Goal: Information Seeking & Learning: Learn about a topic

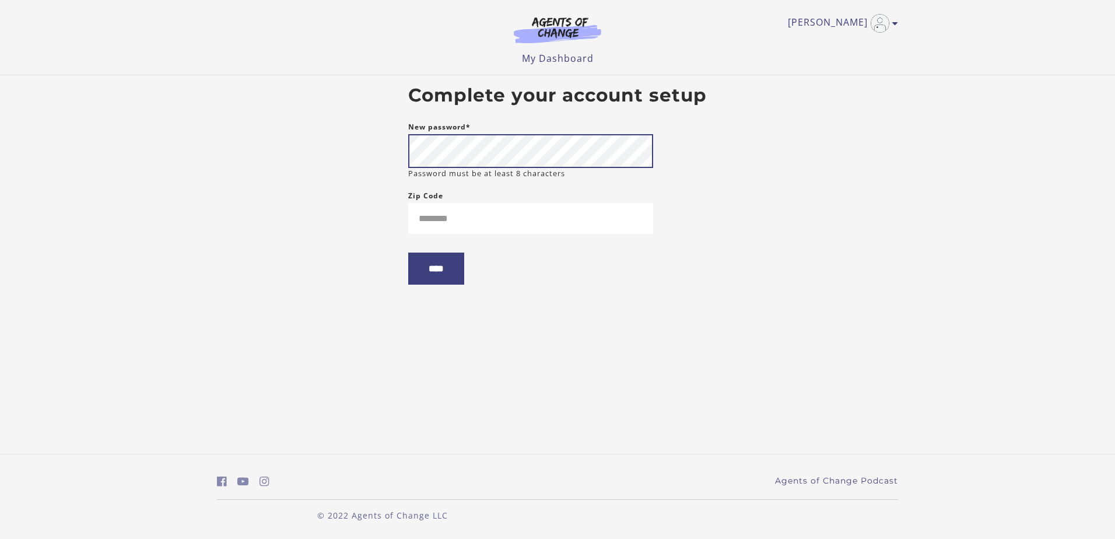
click at [408, 253] on input "****" at bounding box center [436, 269] width 56 height 32
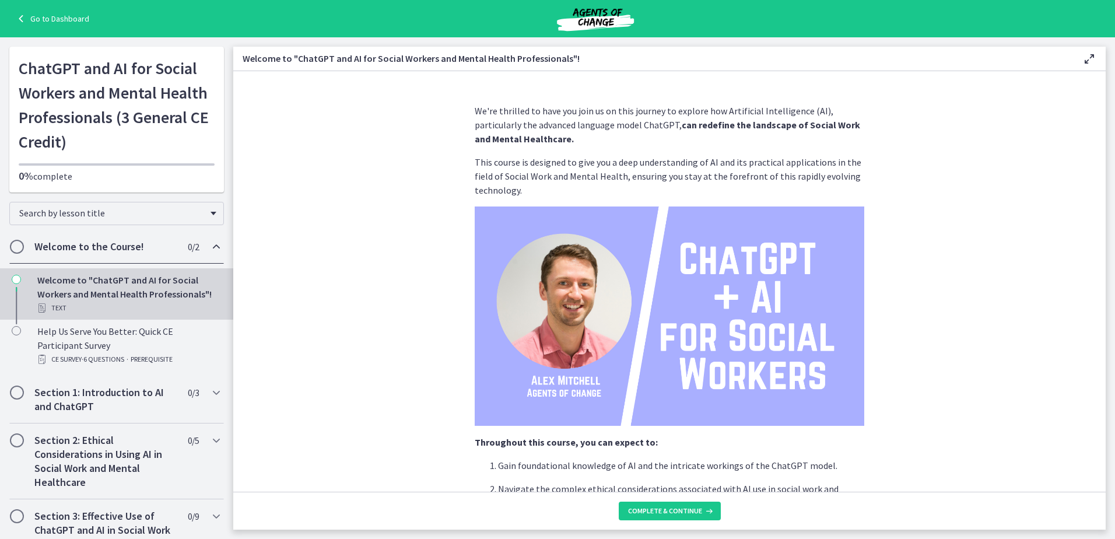
click at [345, 260] on section "We're thrilled to have you join us on this journey to explore how Artificial In…" at bounding box center [669, 281] width 873 height 421
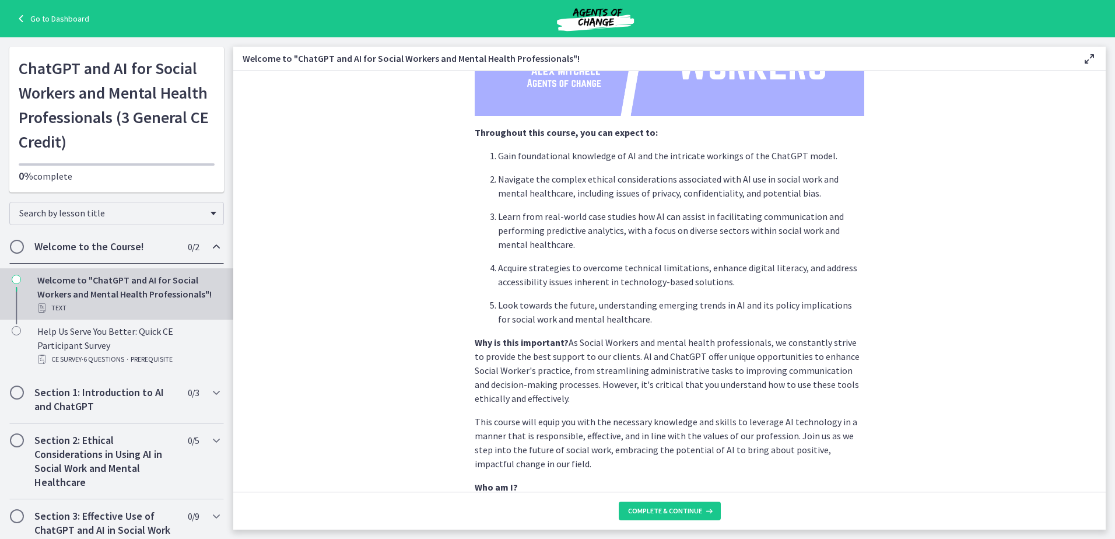
scroll to position [305, 0]
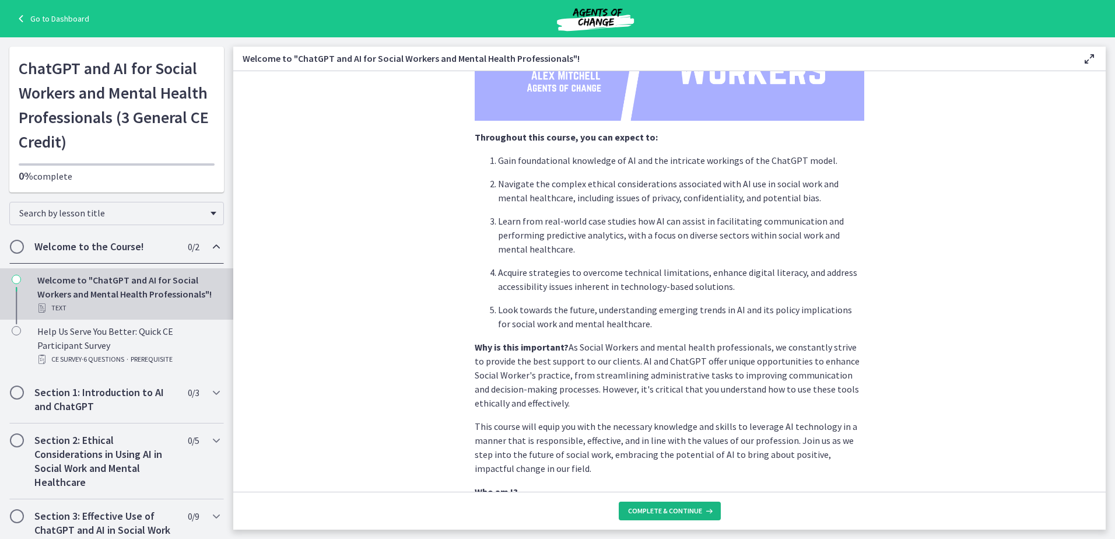
click at [704, 516] on button "Complete & continue" at bounding box center [670, 511] width 102 height 19
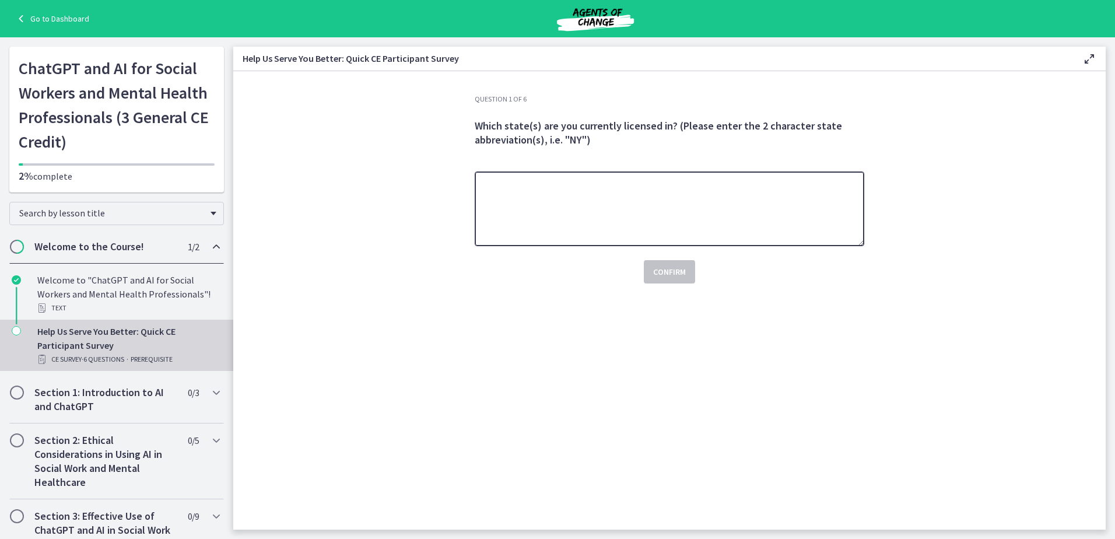
click at [750, 212] on textarea at bounding box center [670, 208] width 390 height 75
type textarea "**"
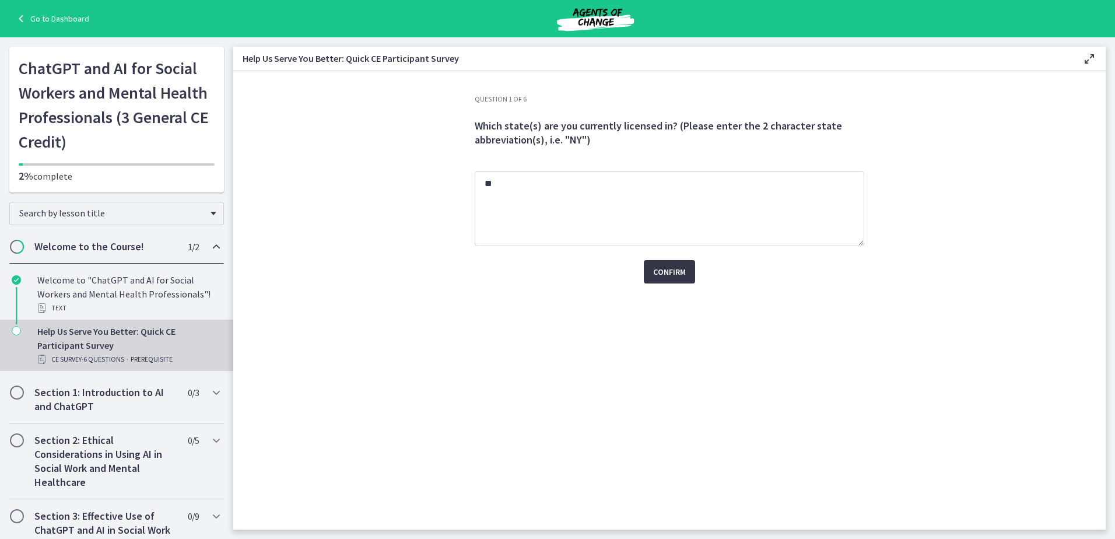
click at [681, 268] on span "Confirm" at bounding box center [669, 272] width 33 height 14
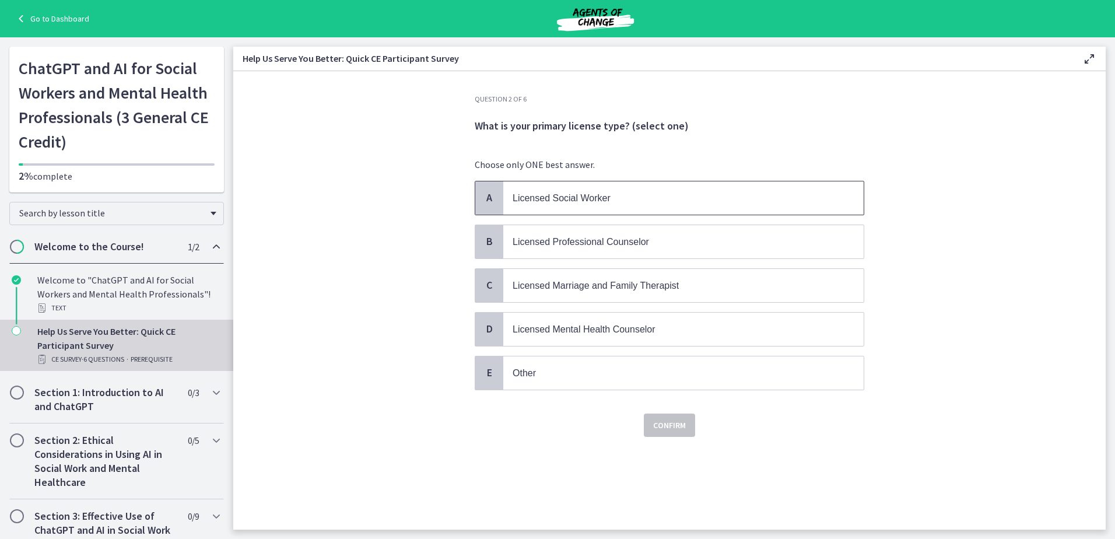
click at [667, 211] on span "Licensed Social Worker" at bounding box center [683, 197] width 360 height 33
click at [670, 421] on span "Confirm" at bounding box center [669, 425] width 33 height 14
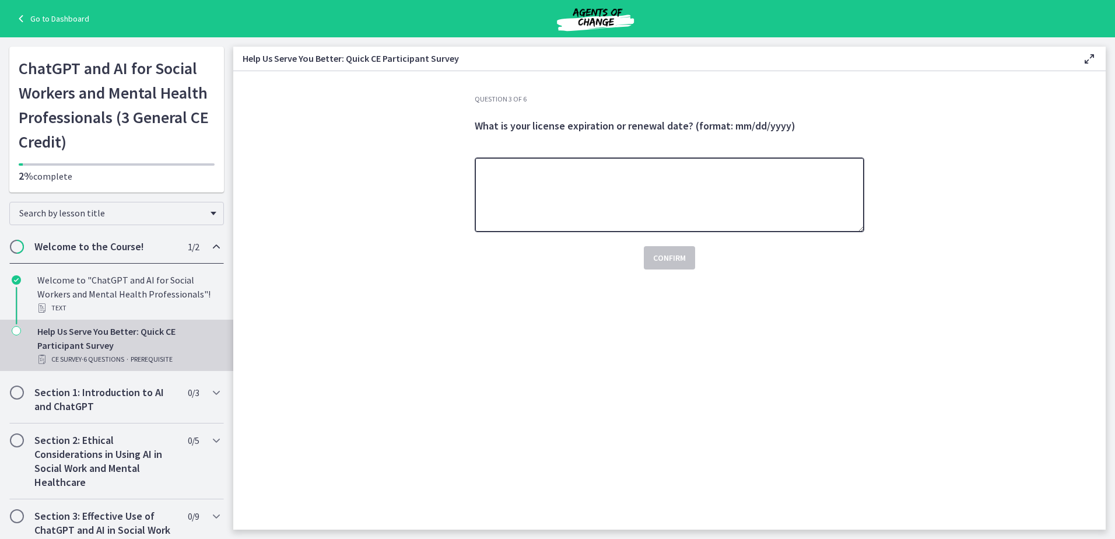
click at [572, 211] on textarea at bounding box center [670, 194] width 390 height 75
type textarea "**********"
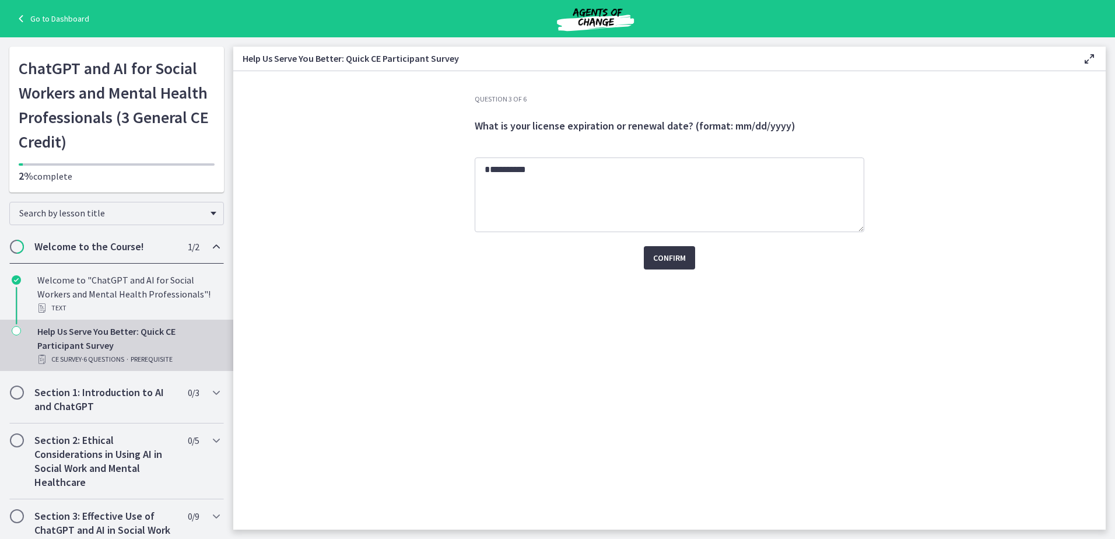
click at [668, 249] on button "Confirm" at bounding box center [669, 257] width 51 height 23
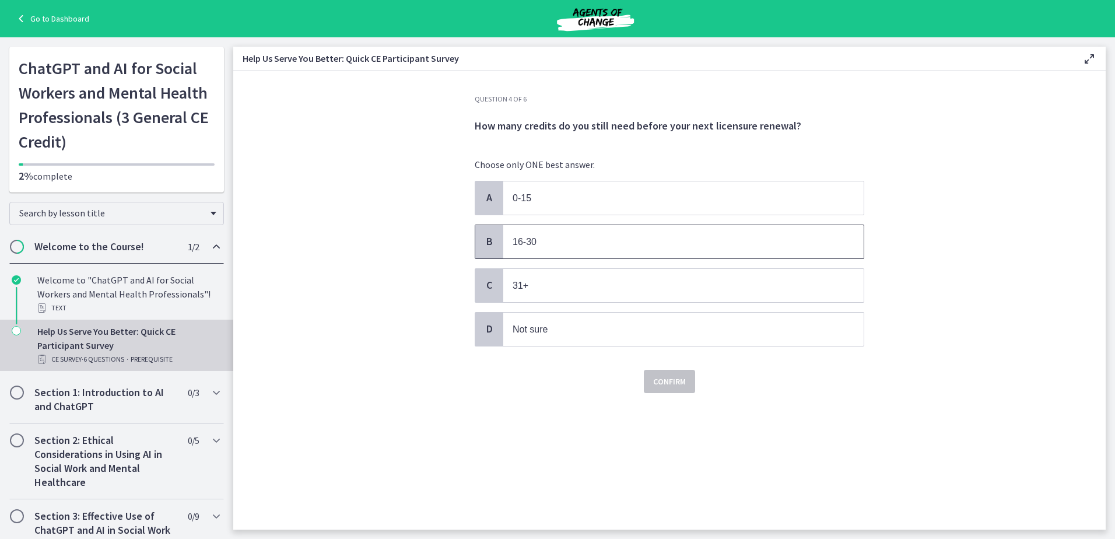
click at [522, 250] on span "16-30" at bounding box center [683, 241] width 360 height 33
click at [697, 381] on div "Confirm" at bounding box center [670, 374] width 390 height 37
click at [677, 383] on span "Confirm" at bounding box center [669, 381] width 33 height 14
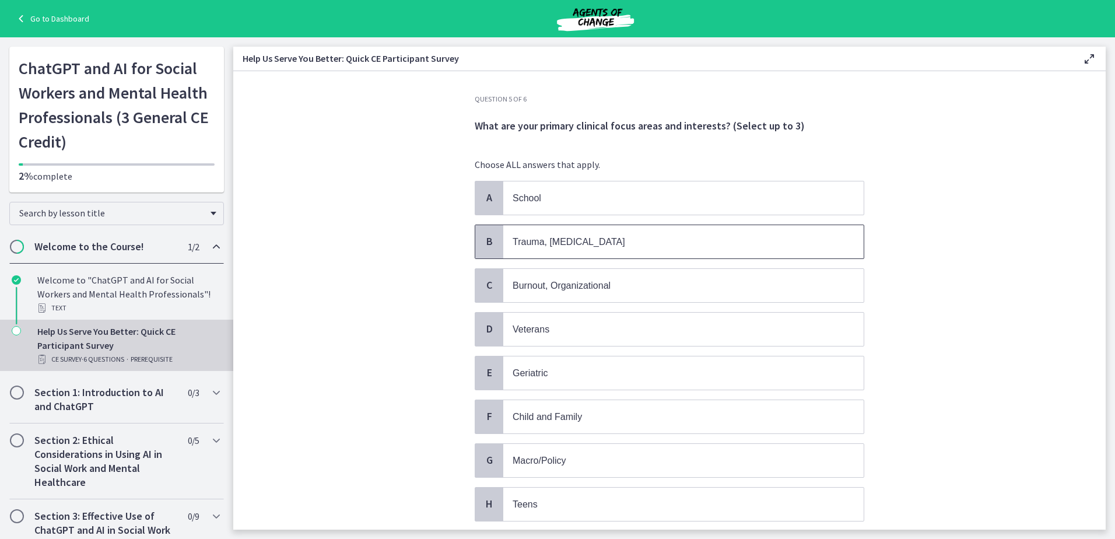
click at [584, 248] on p "Trauma, PTSD" at bounding box center [672, 241] width 318 height 15
click at [588, 204] on p "School" at bounding box center [672, 198] width 318 height 15
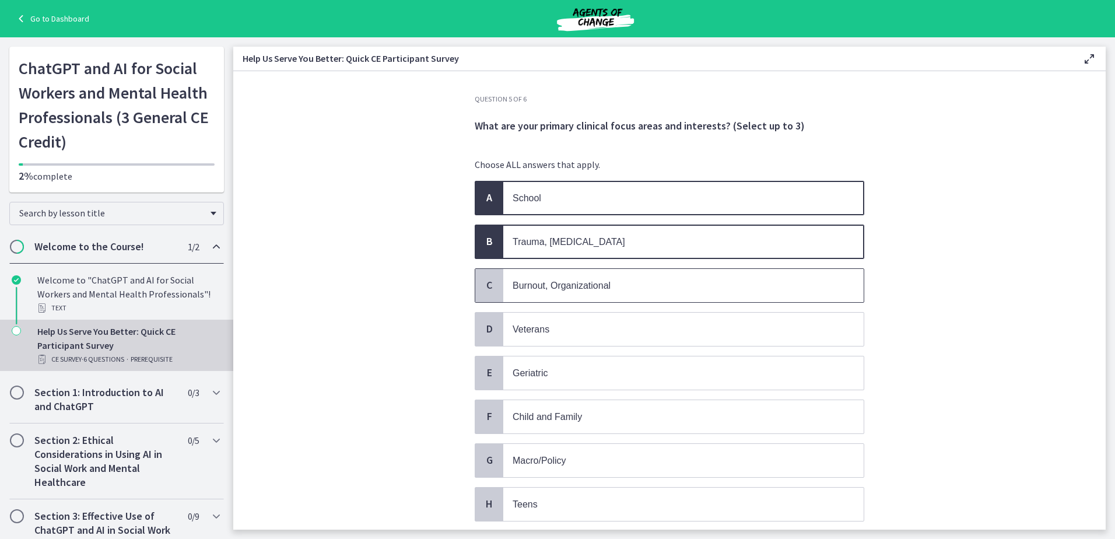
click at [601, 284] on span "Burnout, Organizational" at bounding box center [562, 286] width 98 height 10
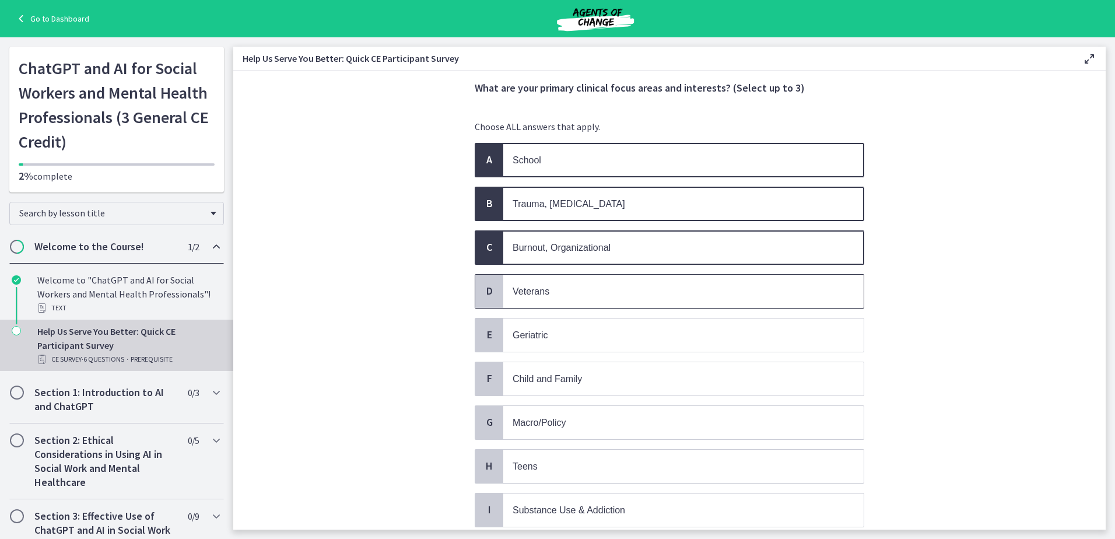
scroll to position [58, 0]
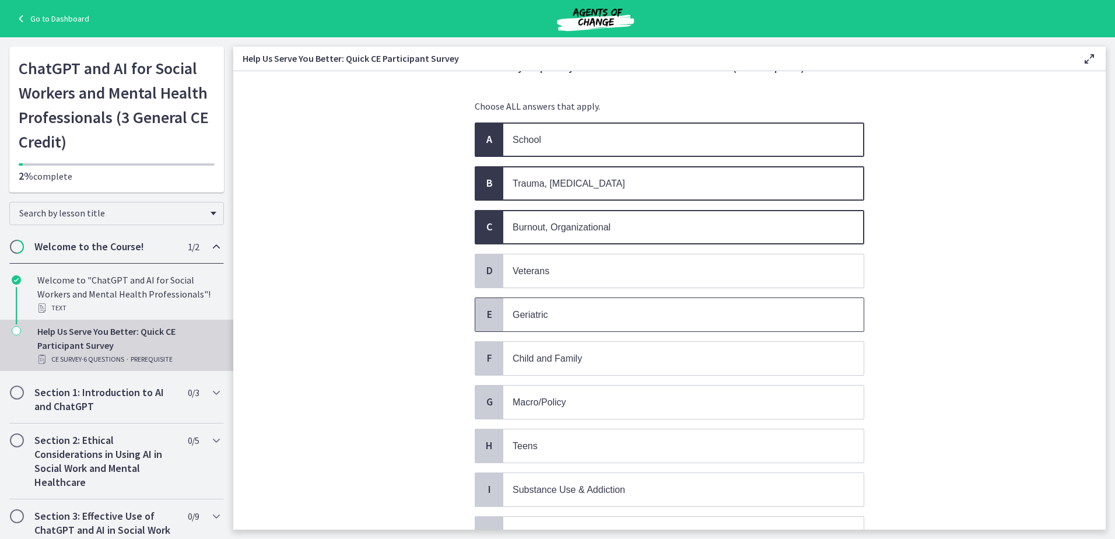
click at [600, 321] on p "Geriatric" at bounding box center [672, 314] width 318 height 15
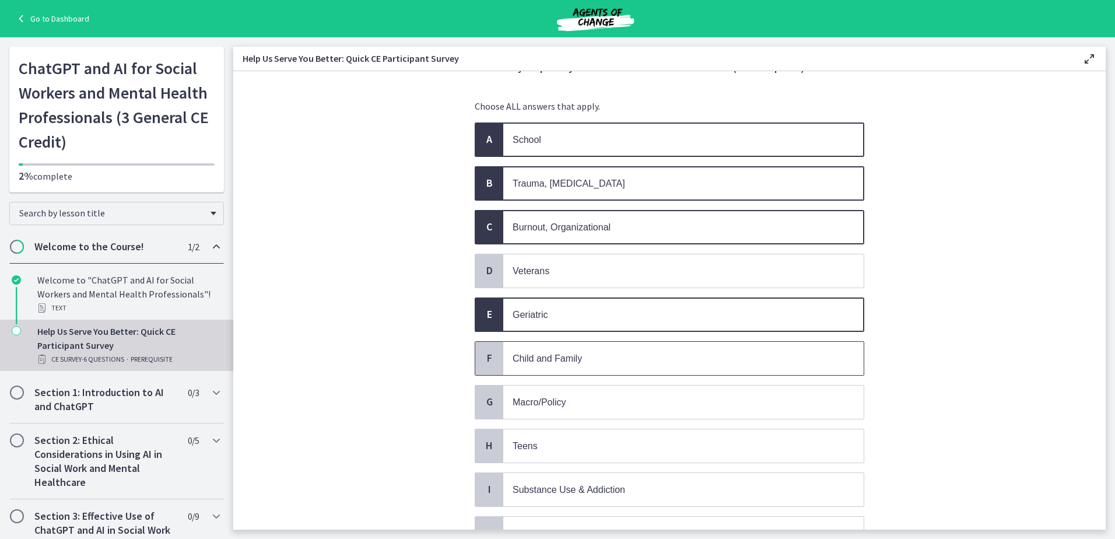
click at [590, 355] on p "Child and Family" at bounding box center [672, 358] width 318 height 15
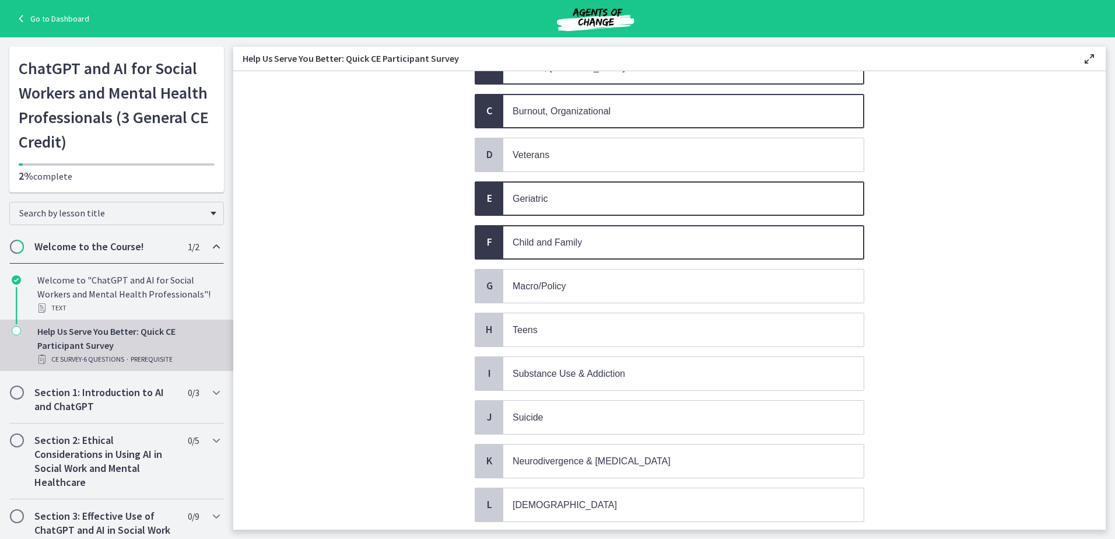
scroll to position [175, 0]
click at [599, 327] on p "Teens" at bounding box center [672, 329] width 318 height 15
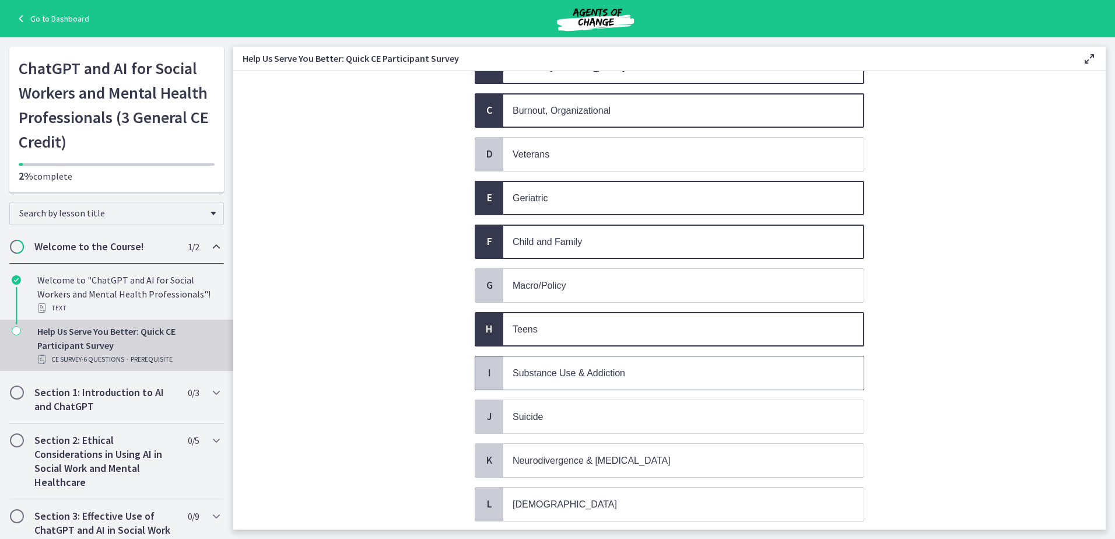
click at [600, 374] on span "Substance Use & Addiction" at bounding box center [569, 373] width 113 height 10
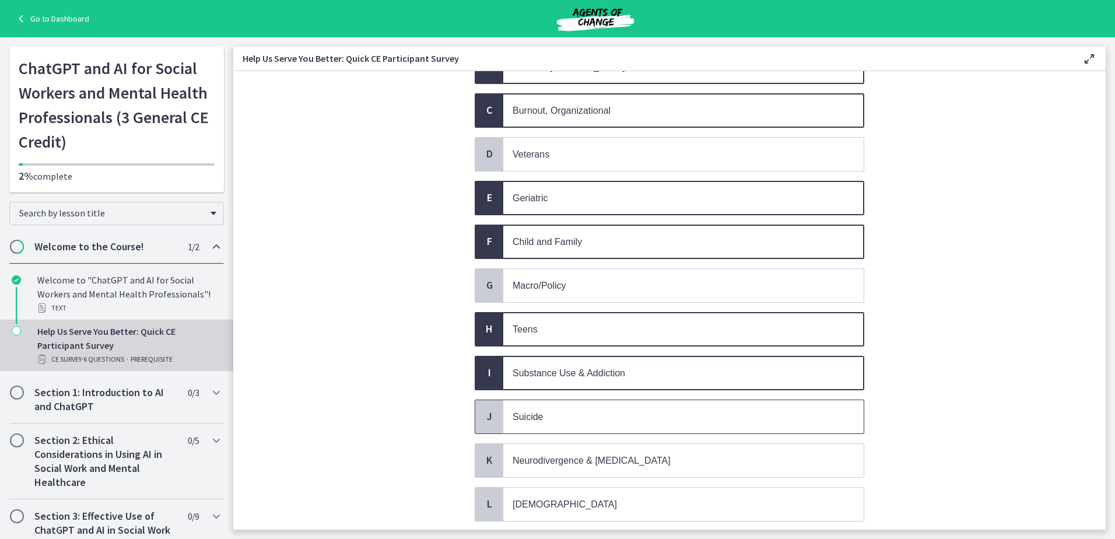
click at [592, 409] on span "Suicide" at bounding box center [683, 416] width 360 height 33
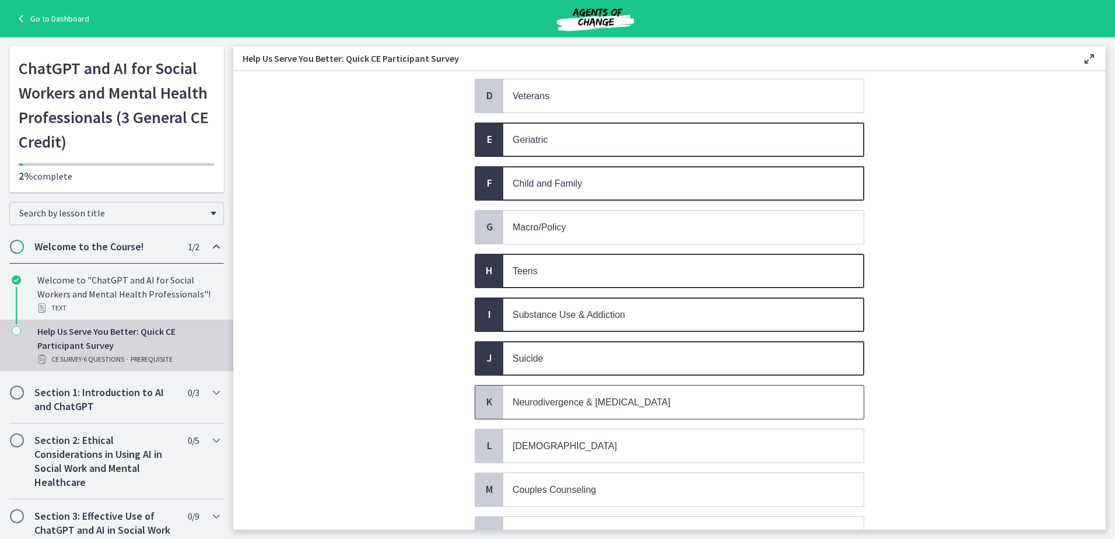
click at [575, 406] on span "Neurodivergence & Developmental Disorders" at bounding box center [592, 402] width 158 height 10
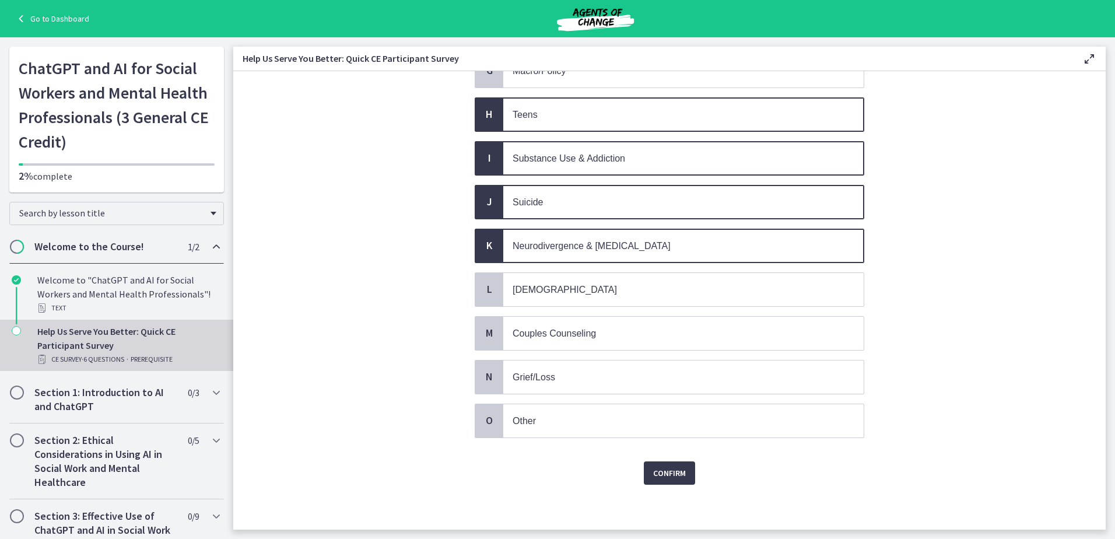
scroll to position [391, 0]
click at [560, 339] on span "Couples Counseling" at bounding box center [683, 331] width 360 height 33
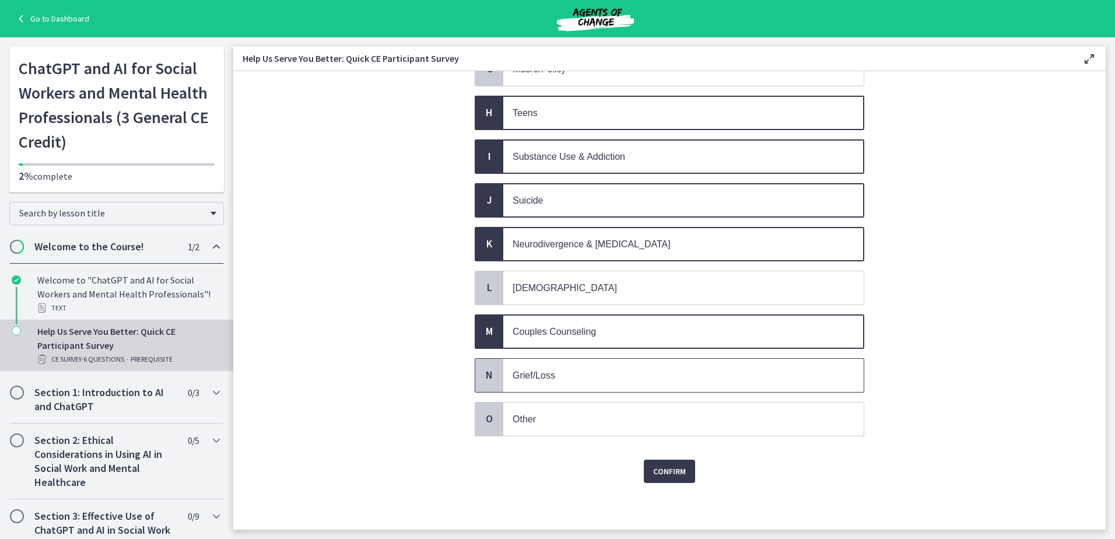
click at [556, 378] on p "Grief/Loss" at bounding box center [672, 375] width 318 height 15
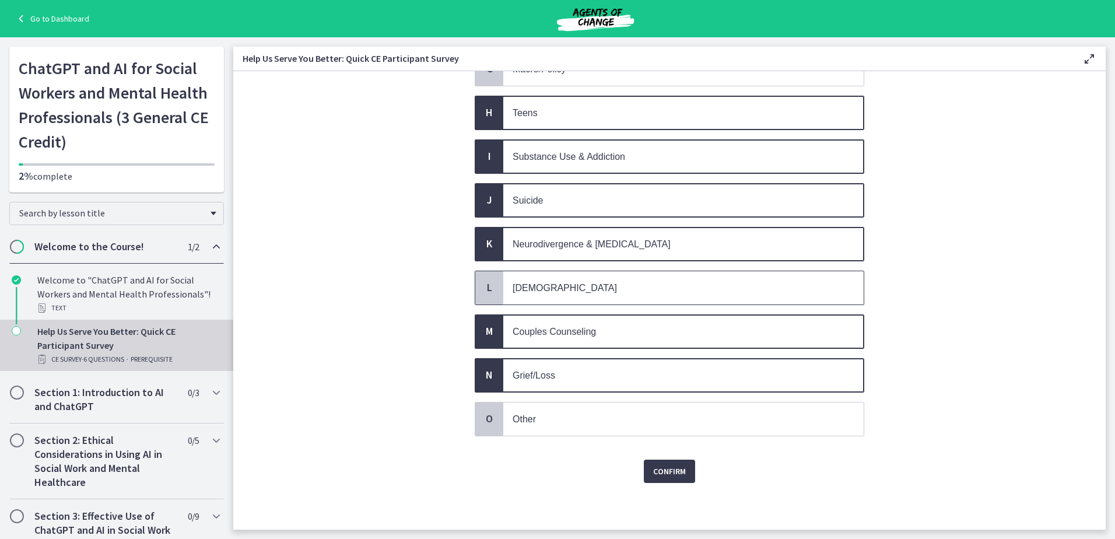
click at [569, 277] on span "LGBTQ+" at bounding box center [683, 287] width 360 height 33
click at [675, 474] on span "Confirm" at bounding box center [669, 471] width 33 height 14
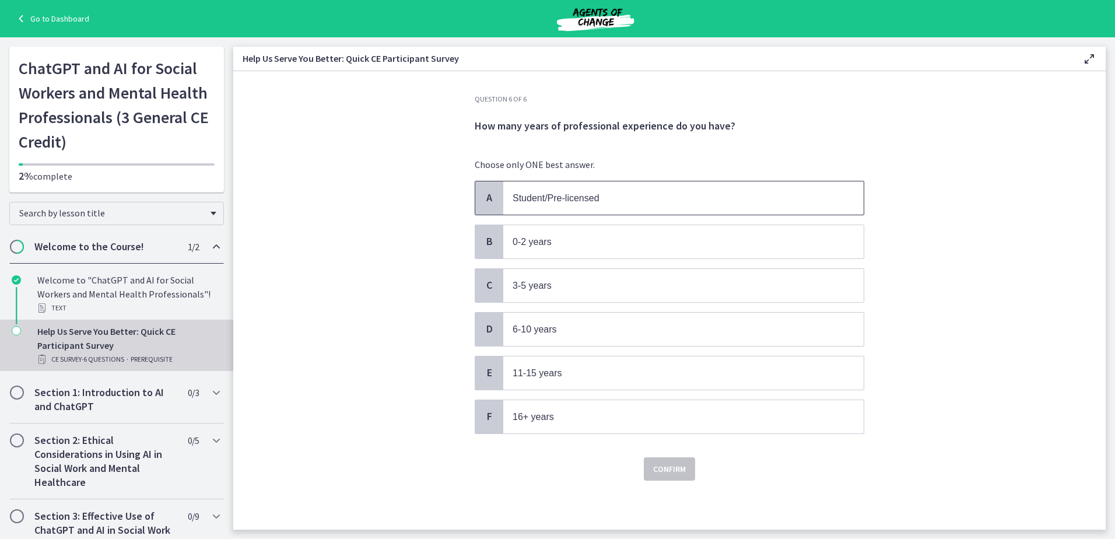
click at [526, 192] on p "Student/Pre-licensed" at bounding box center [672, 198] width 318 height 15
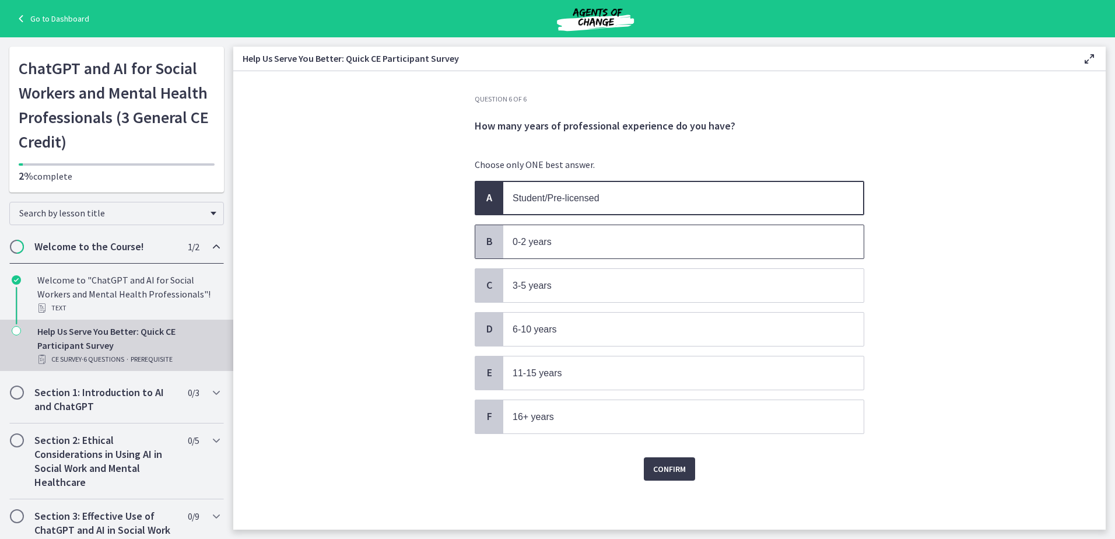
click at [543, 226] on span "0-2 years" at bounding box center [683, 241] width 360 height 33
click at [624, 194] on p "Student/Pre-licensed" at bounding box center [672, 198] width 318 height 15
click at [673, 468] on span "Confirm" at bounding box center [669, 469] width 33 height 14
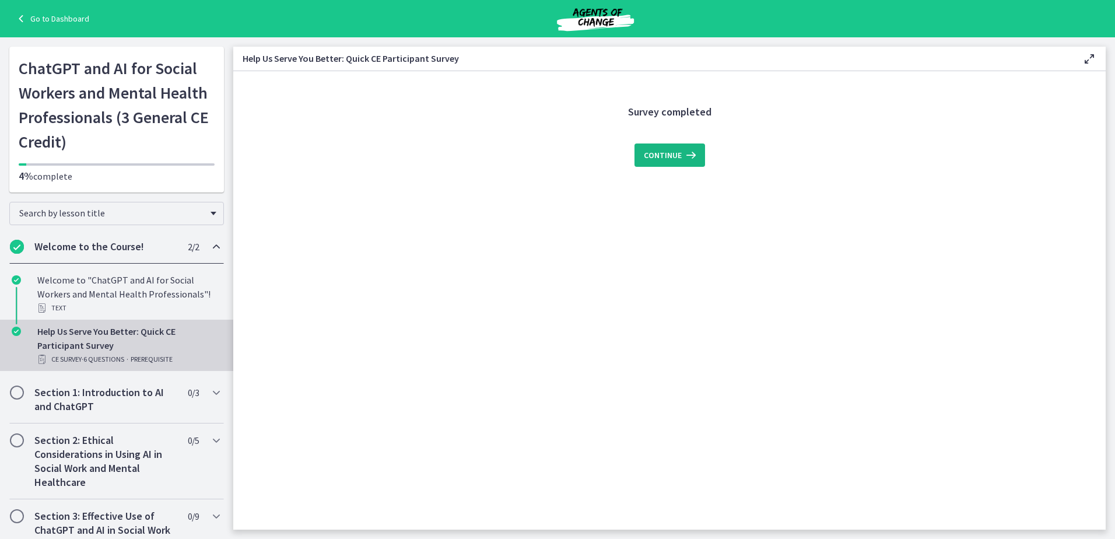
click at [659, 159] on span "Continue" at bounding box center [663, 155] width 38 height 14
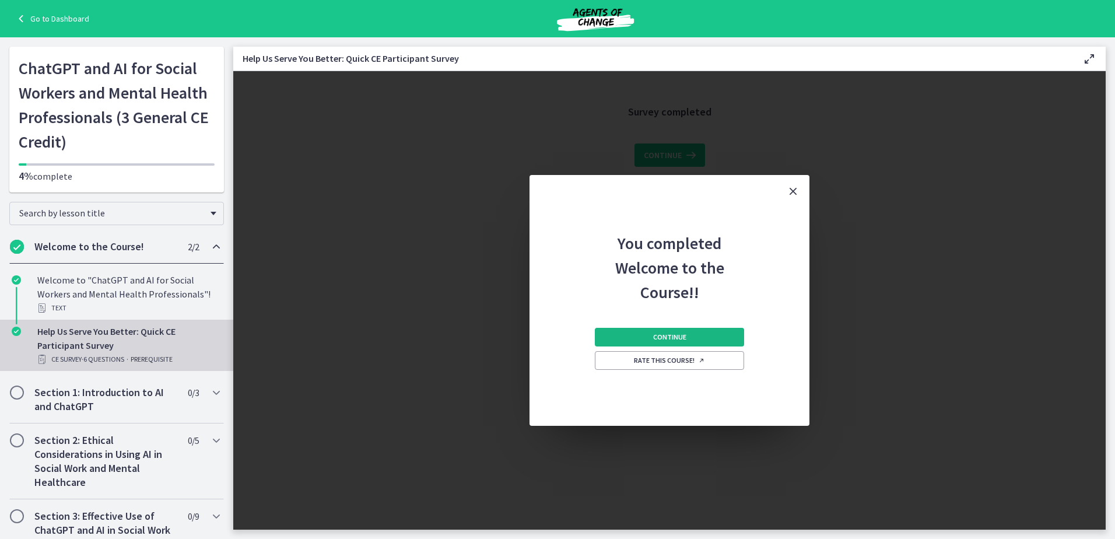
click at [700, 342] on button "Continue" at bounding box center [669, 337] width 149 height 19
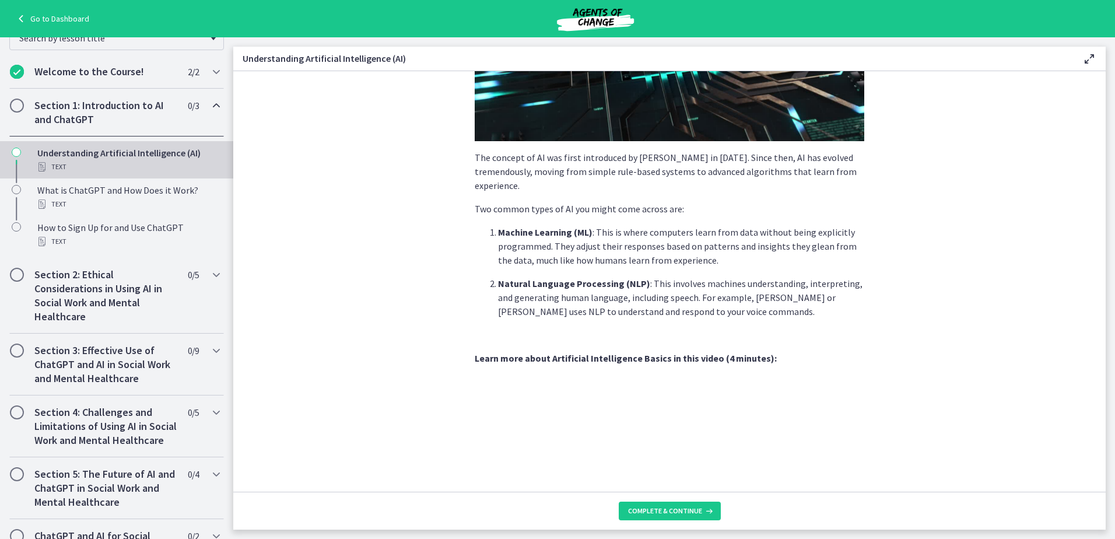
scroll to position [437, 0]
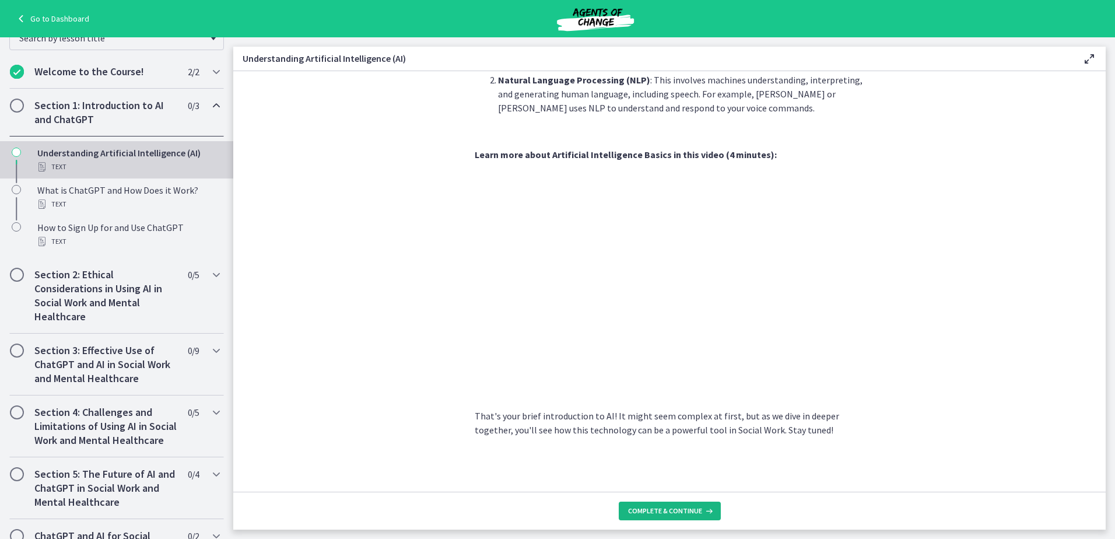
click at [662, 514] on span "Complete & continue" at bounding box center [665, 510] width 74 height 9
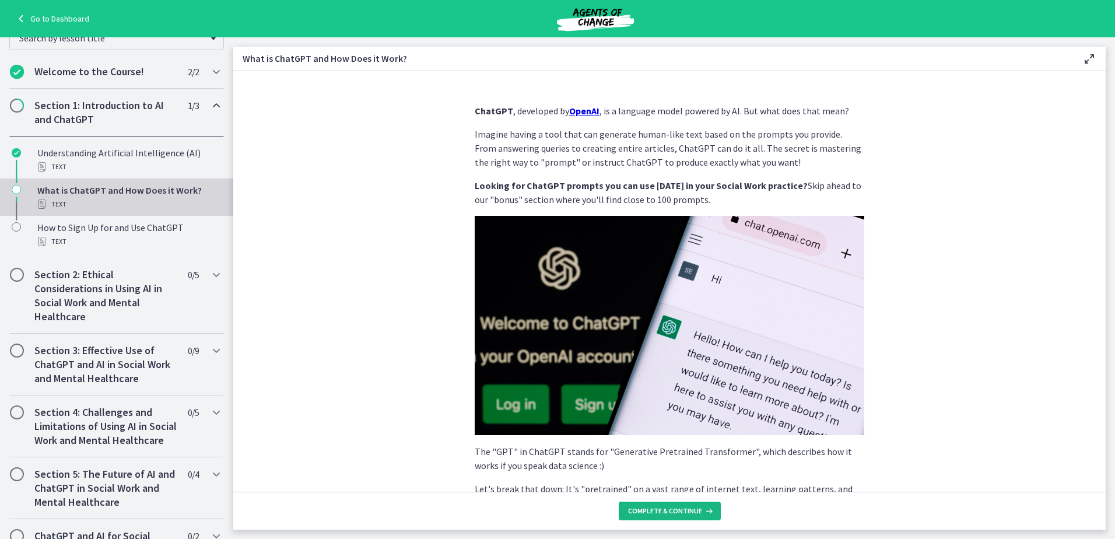
click at [662, 514] on span "Complete & continue" at bounding box center [665, 510] width 74 height 9
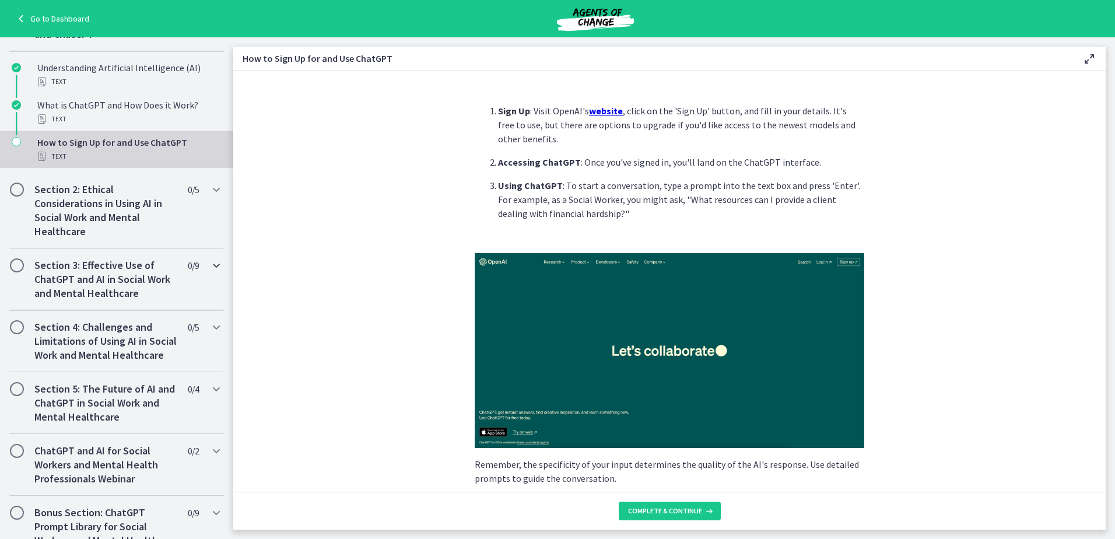
scroll to position [173, 0]
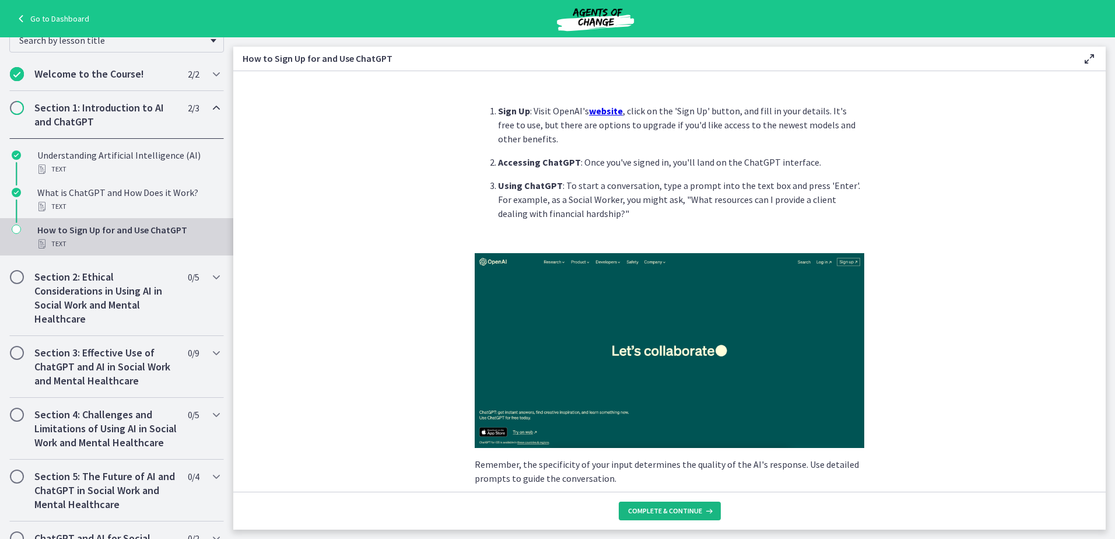
click at [633, 509] on span "Complete & continue" at bounding box center [665, 510] width 74 height 9
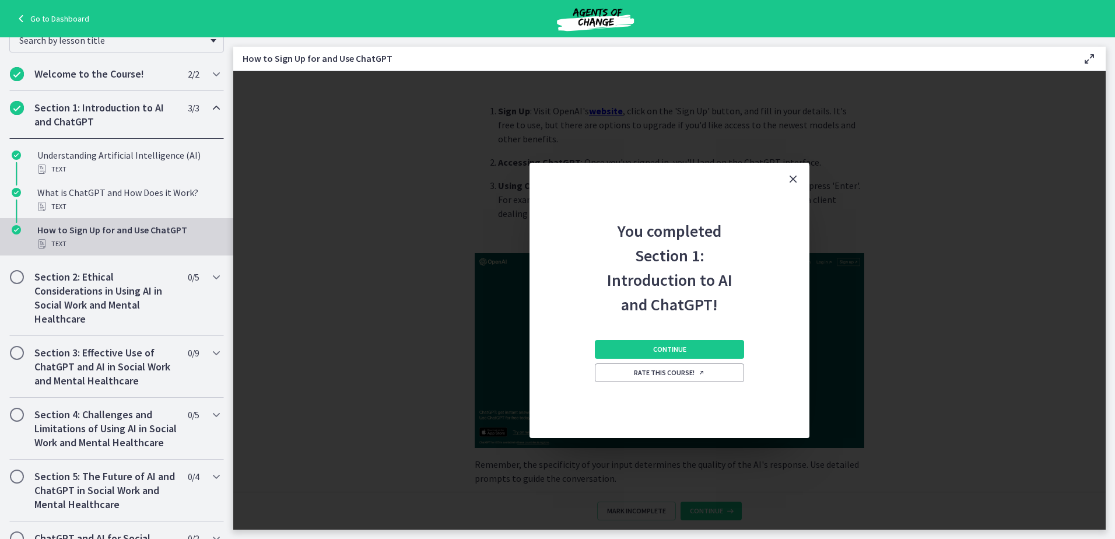
click at [797, 177] on icon "Close" at bounding box center [793, 179] width 14 height 14
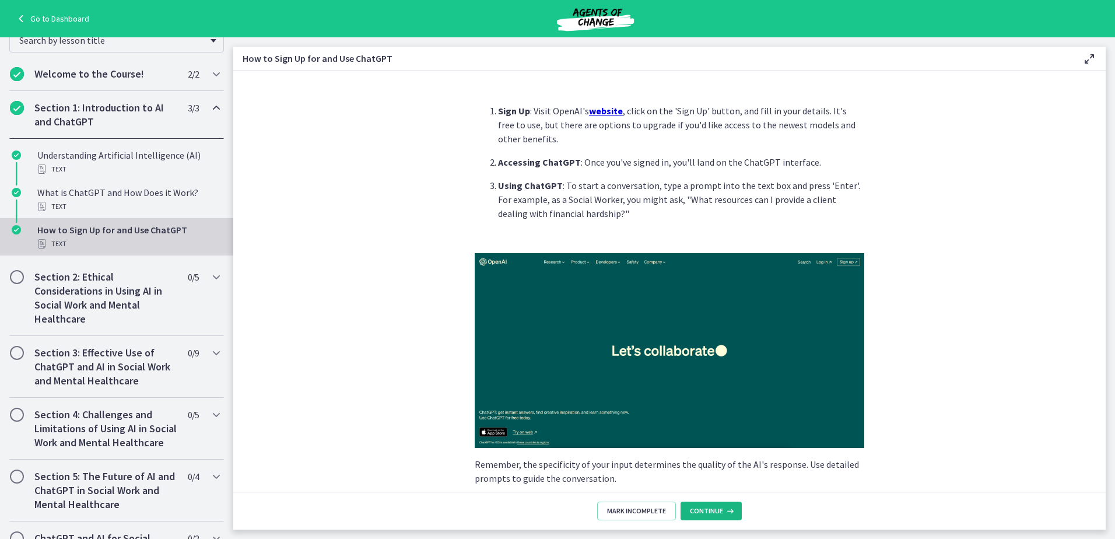
click at [706, 509] on span "Continue" at bounding box center [706, 510] width 33 height 9
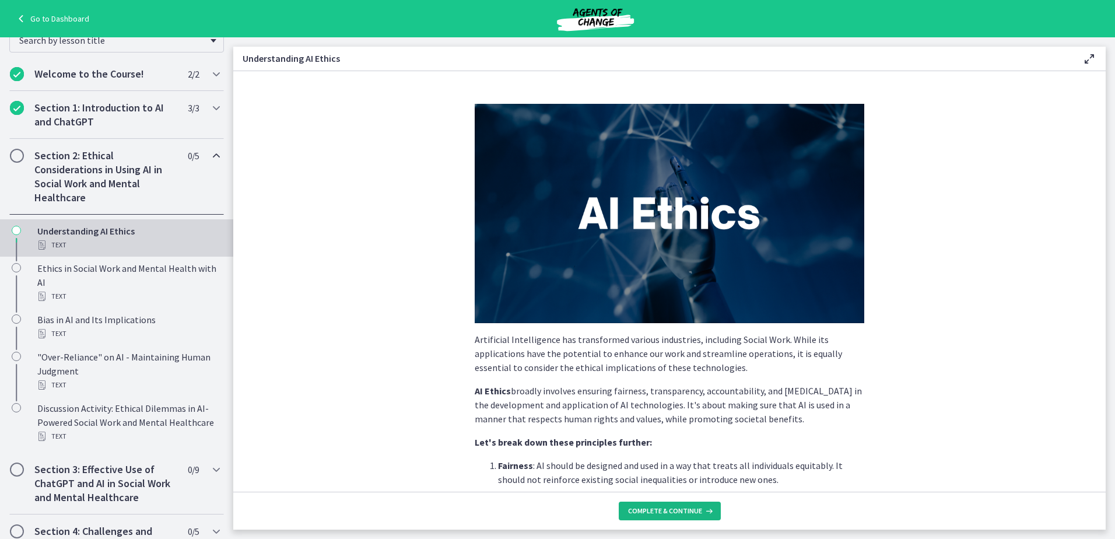
click at [706, 509] on icon at bounding box center [708, 510] width 12 height 9
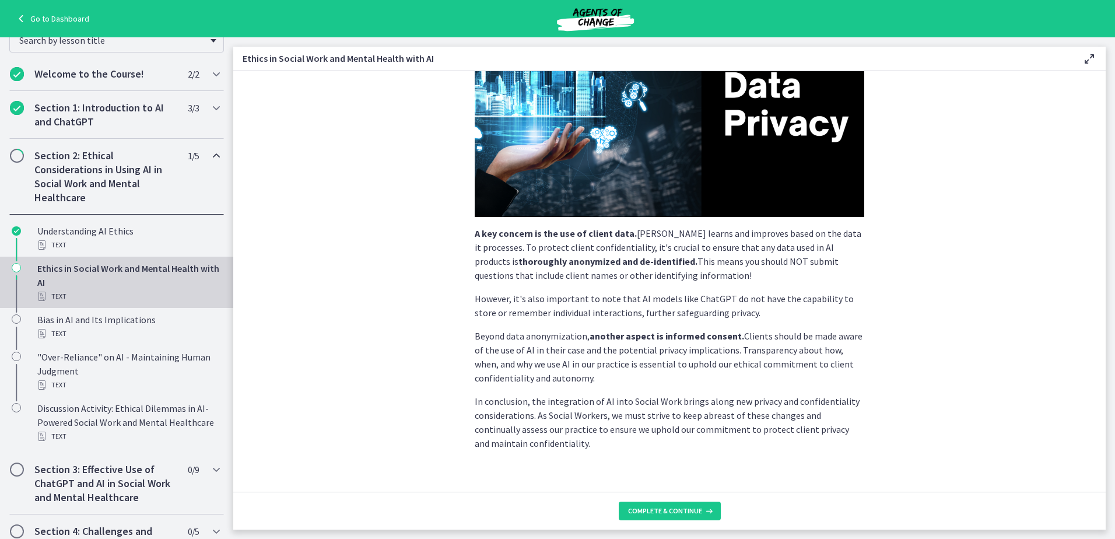
scroll to position [223, 0]
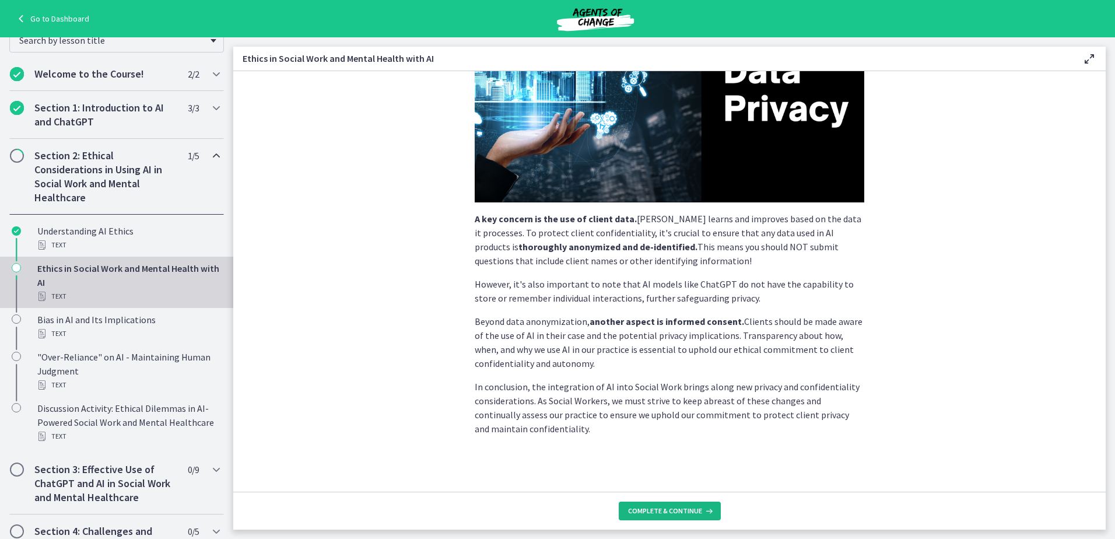
click at [706, 517] on button "Complete & continue" at bounding box center [670, 511] width 102 height 19
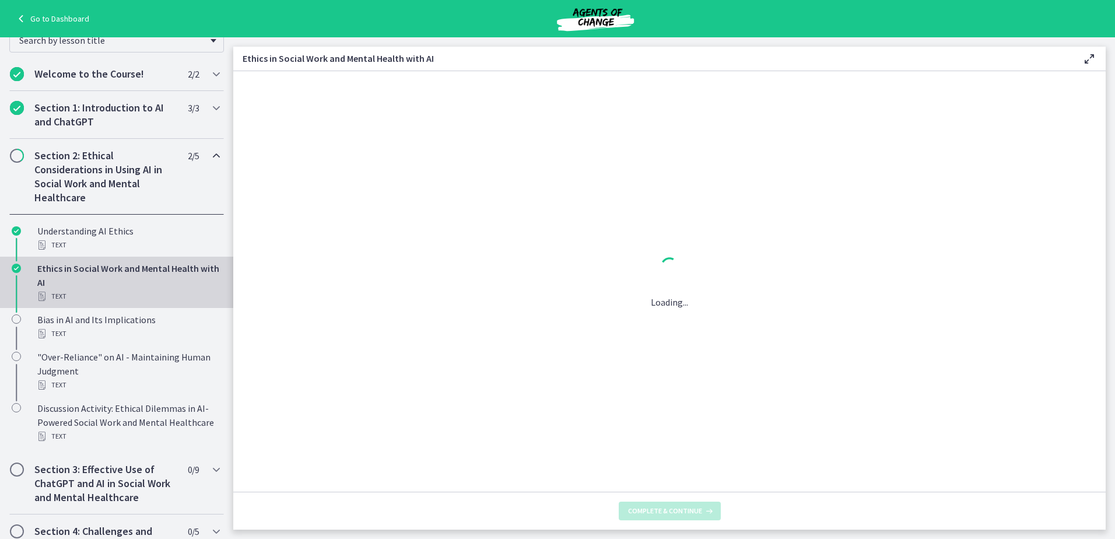
scroll to position [0, 0]
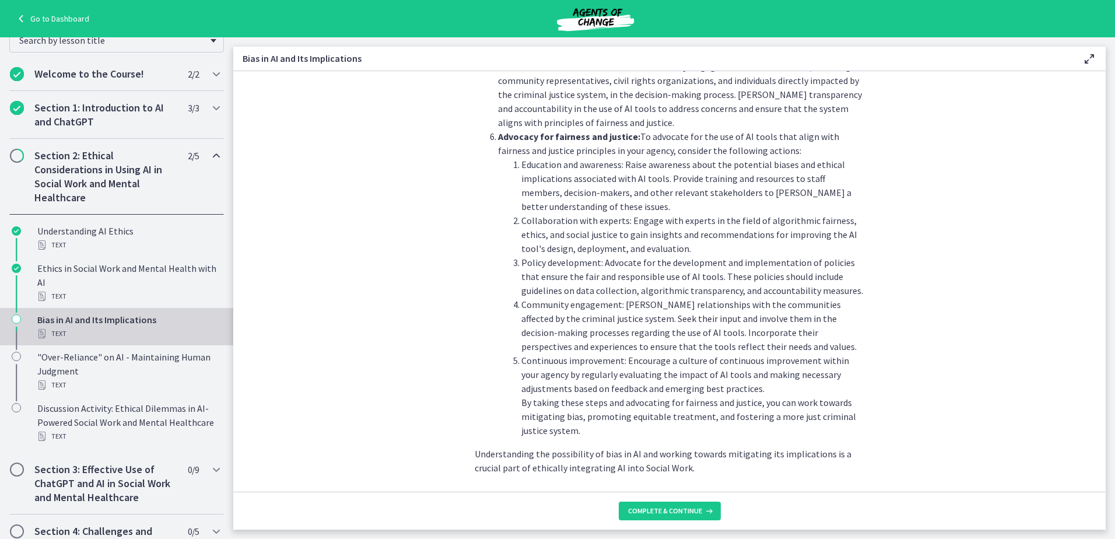
scroll to position [1235, 0]
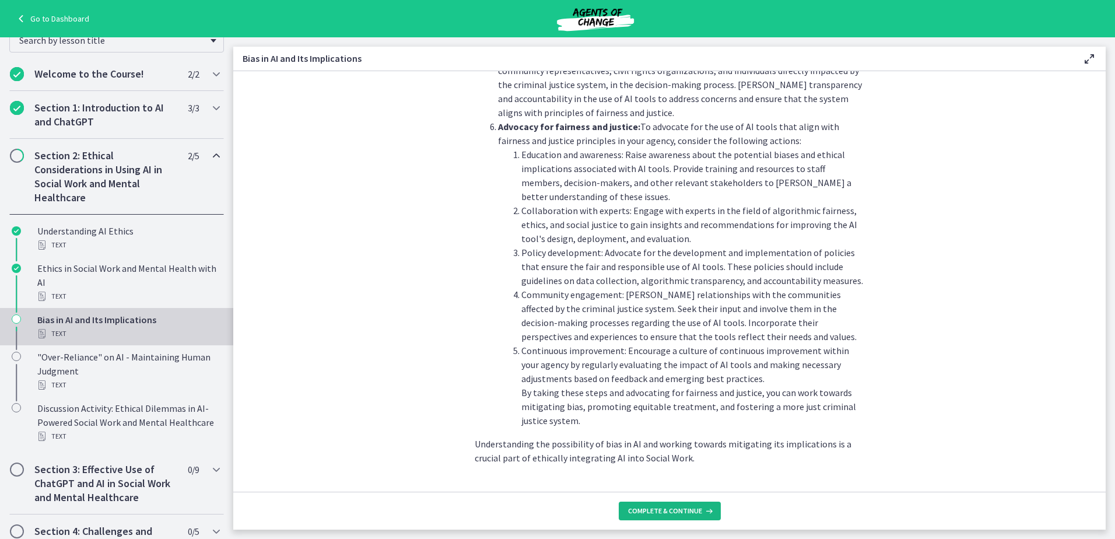
click at [687, 503] on button "Complete & continue" at bounding box center [670, 511] width 102 height 19
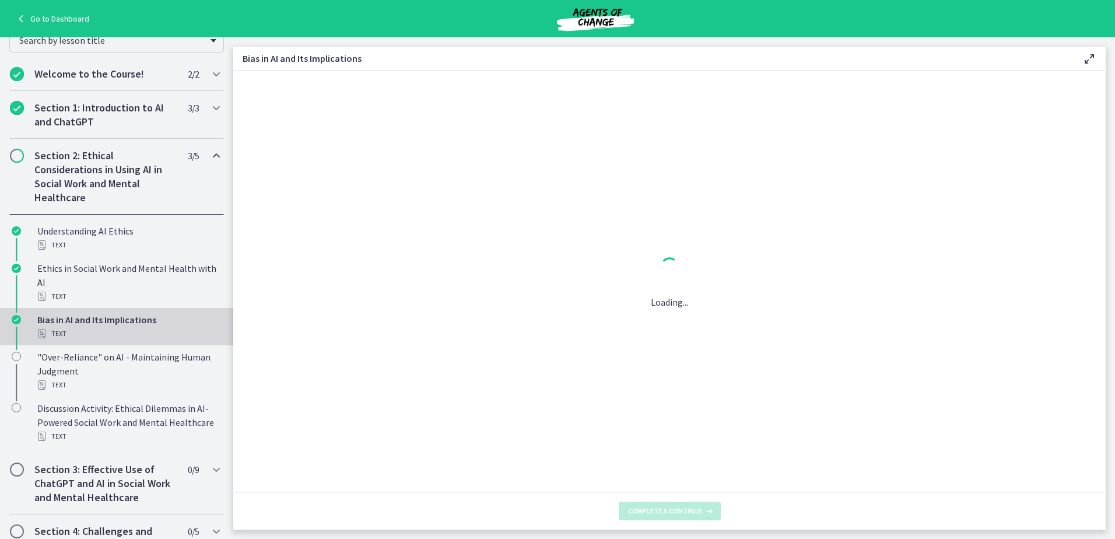
scroll to position [0, 0]
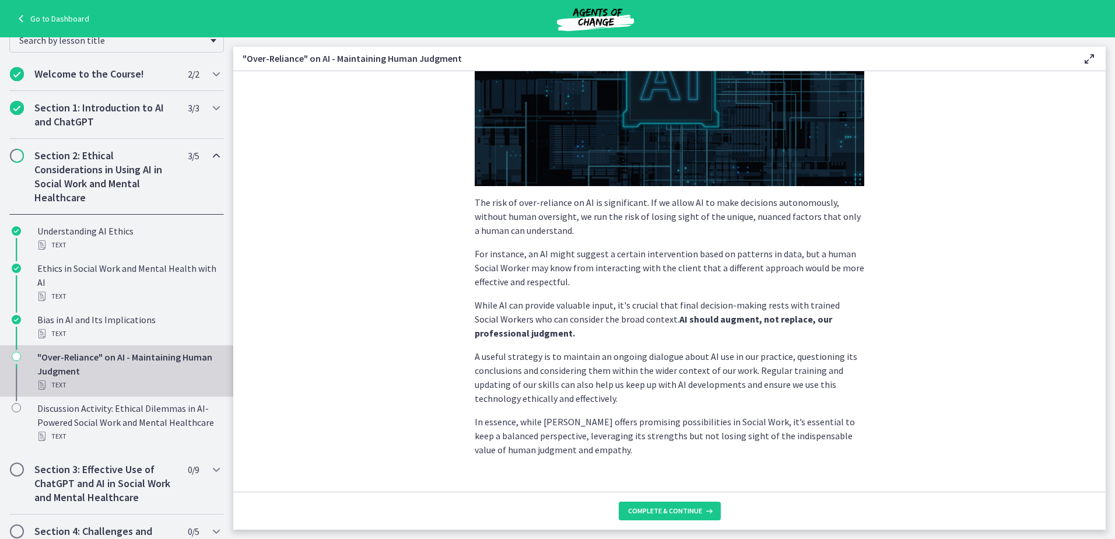
scroll to position [217, 0]
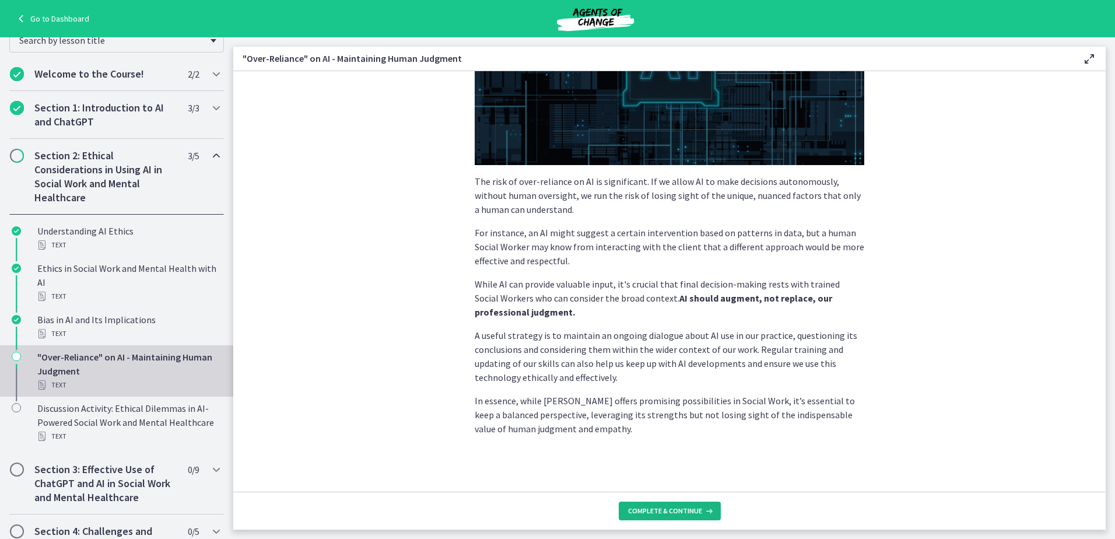
click at [648, 513] on span "Complete & continue" at bounding box center [665, 510] width 74 height 9
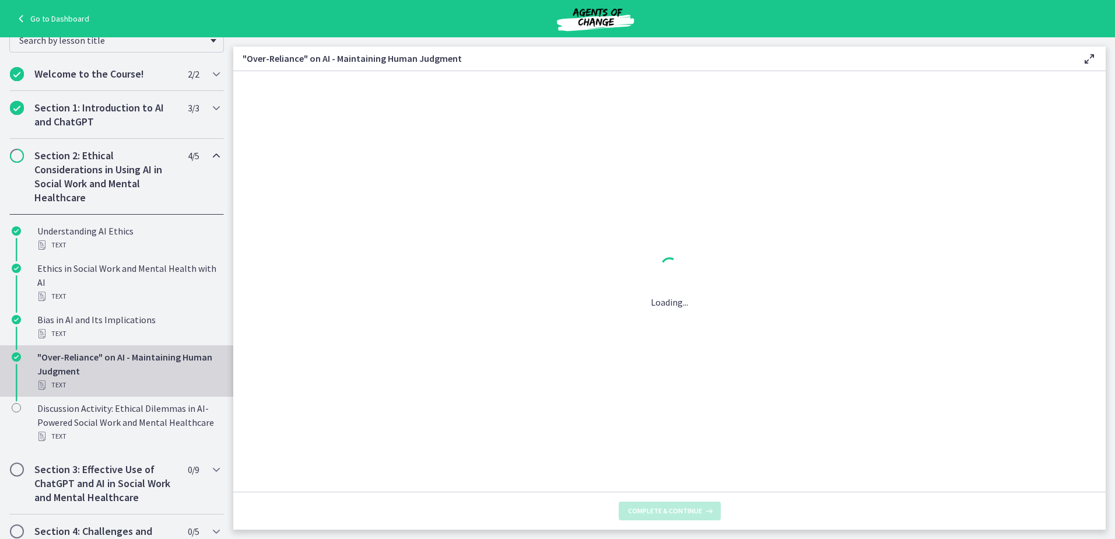
scroll to position [0, 0]
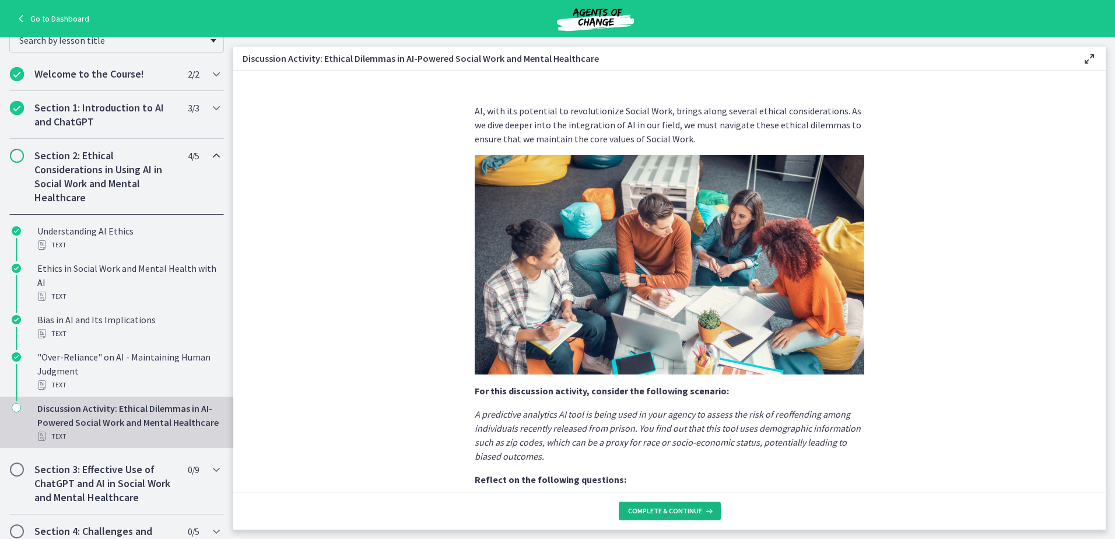
click at [648, 513] on span "Complete & continue" at bounding box center [665, 510] width 74 height 9
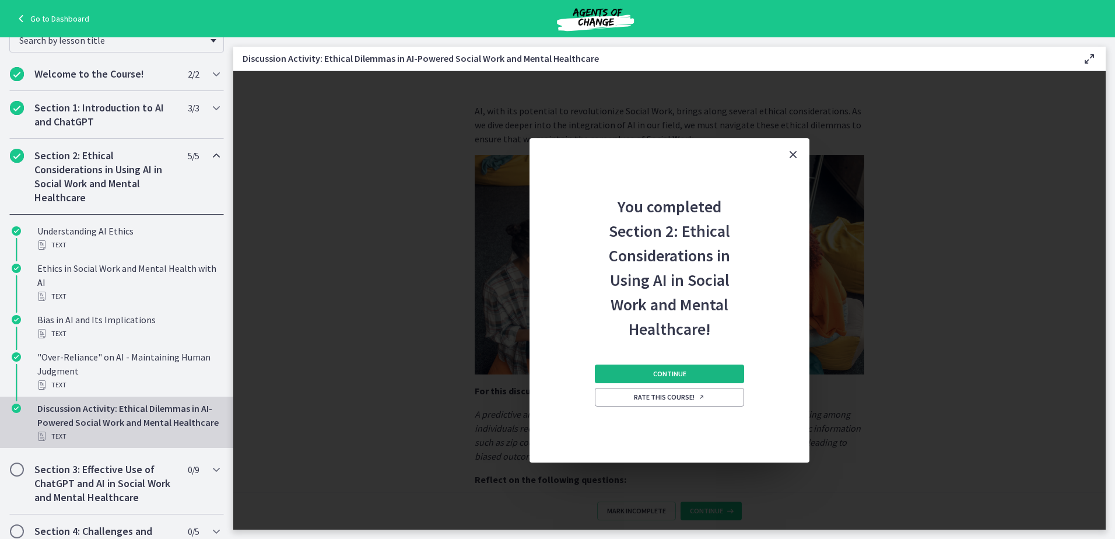
click at [685, 373] on span "Continue" at bounding box center [669, 373] width 33 height 9
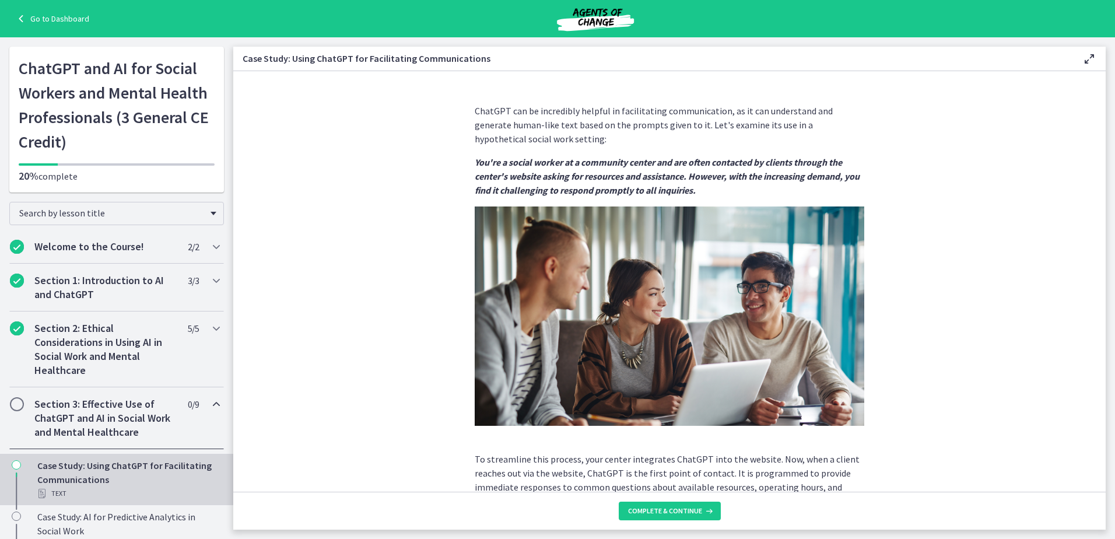
click at [63, 17] on link "Go to Dashboard" at bounding box center [51, 19] width 75 height 14
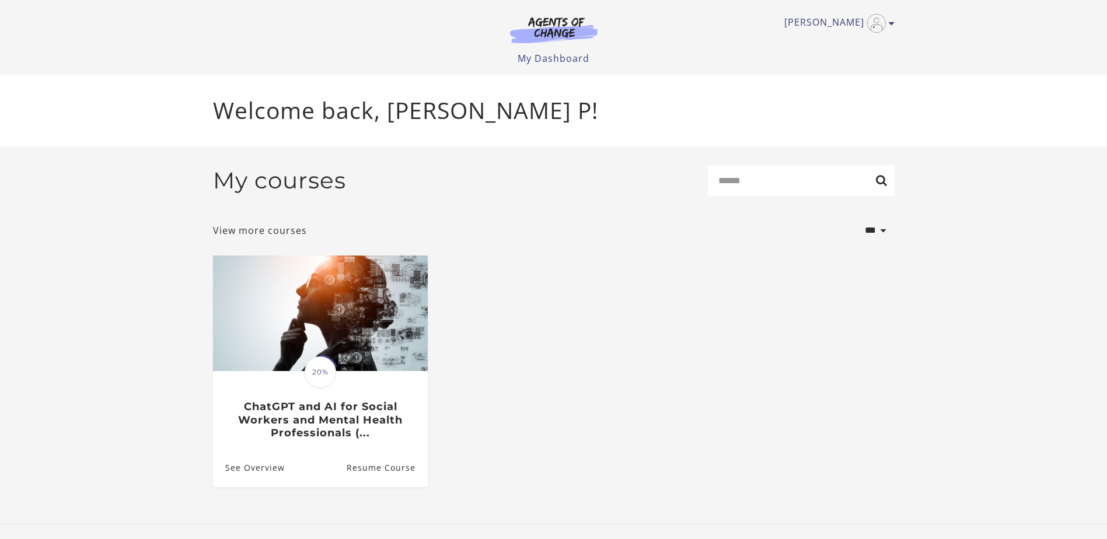
click at [551, 26] on img at bounding box center [554, 29] width 112 height 27
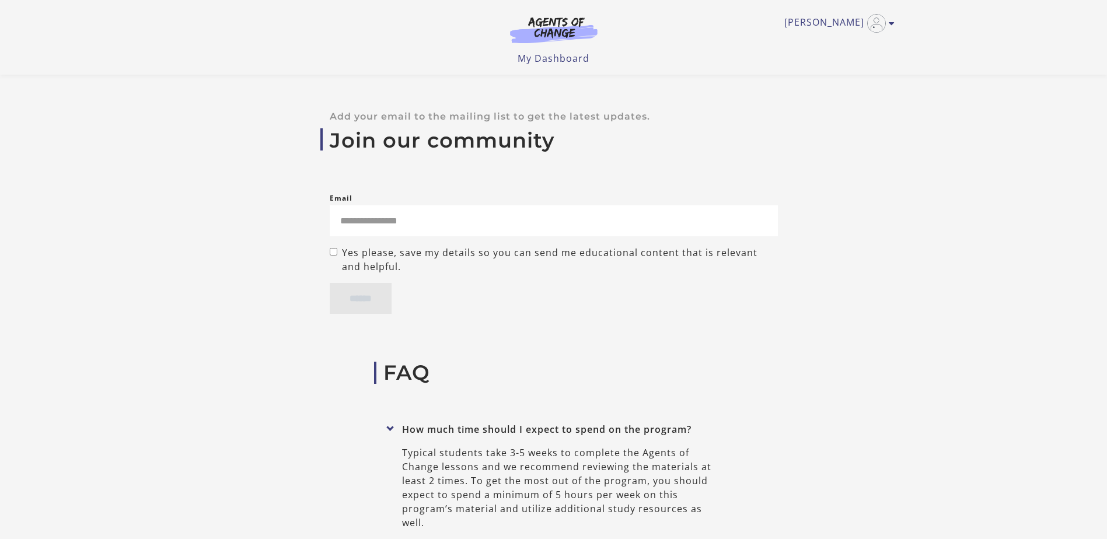
scroll to position [4608, 0]
